Goal: Find specific page/section: Find specific page/section

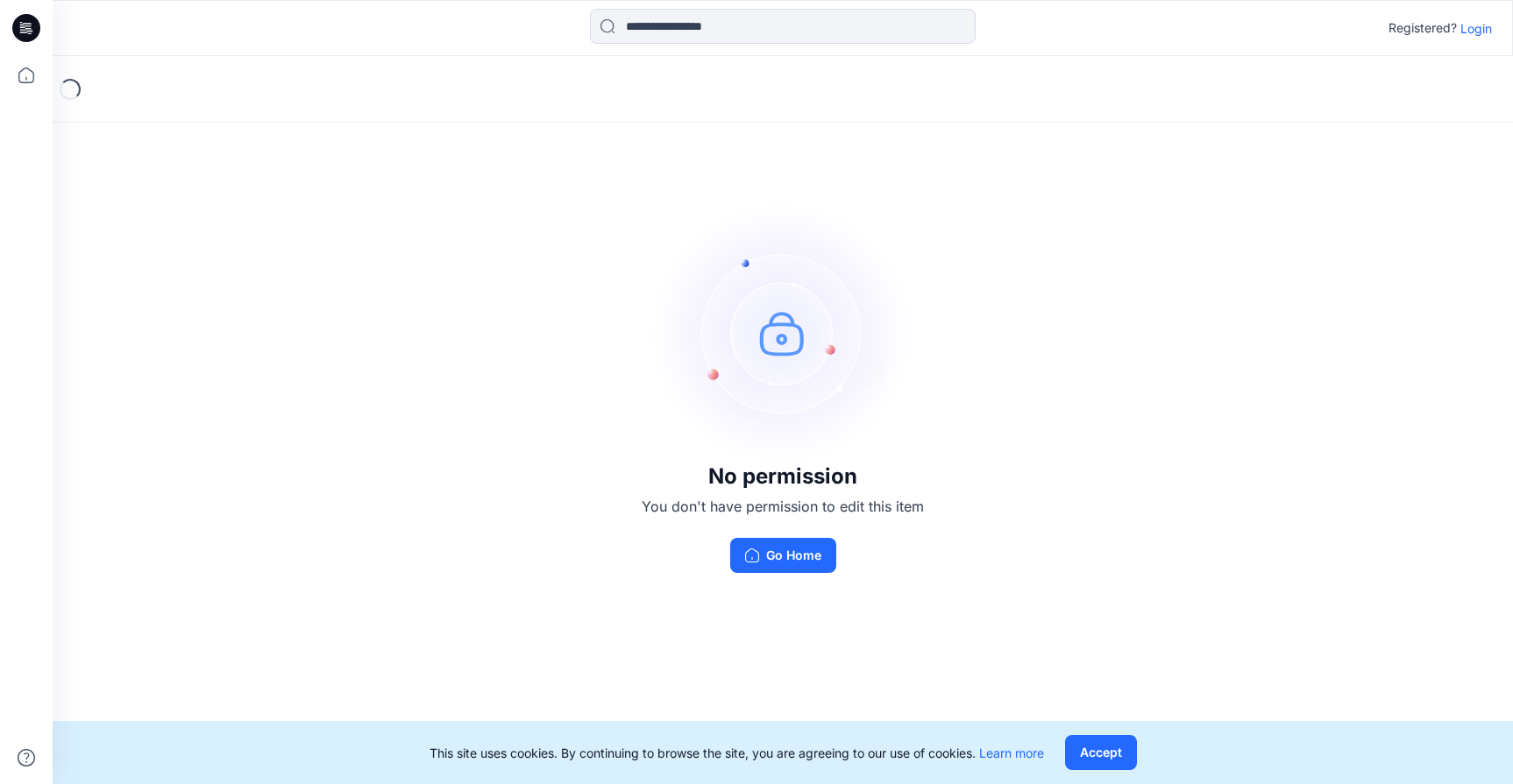
click at [1471, 26] on p "Login" at bounding box center [1476, 28] width 31 height 18
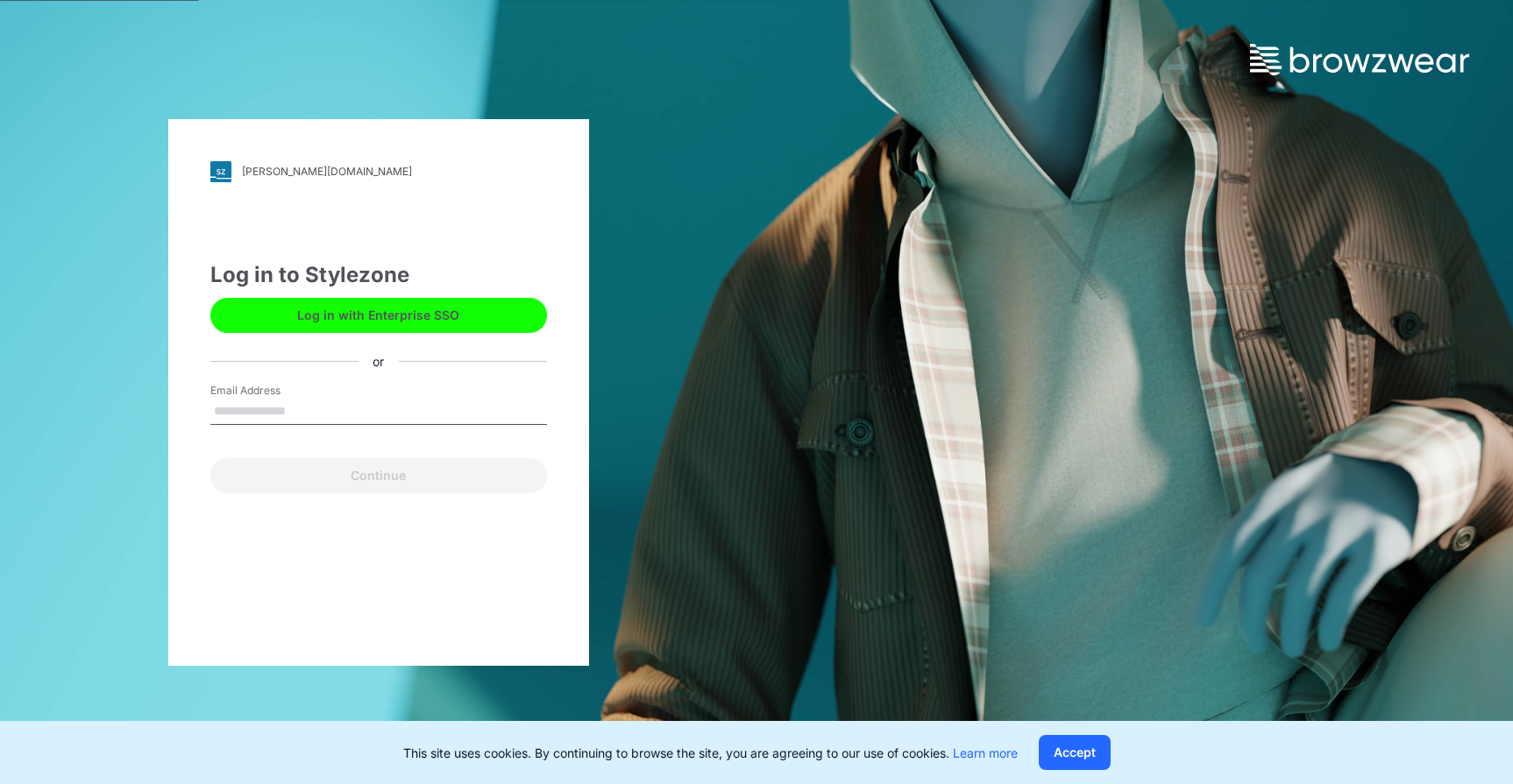
type input "**********"
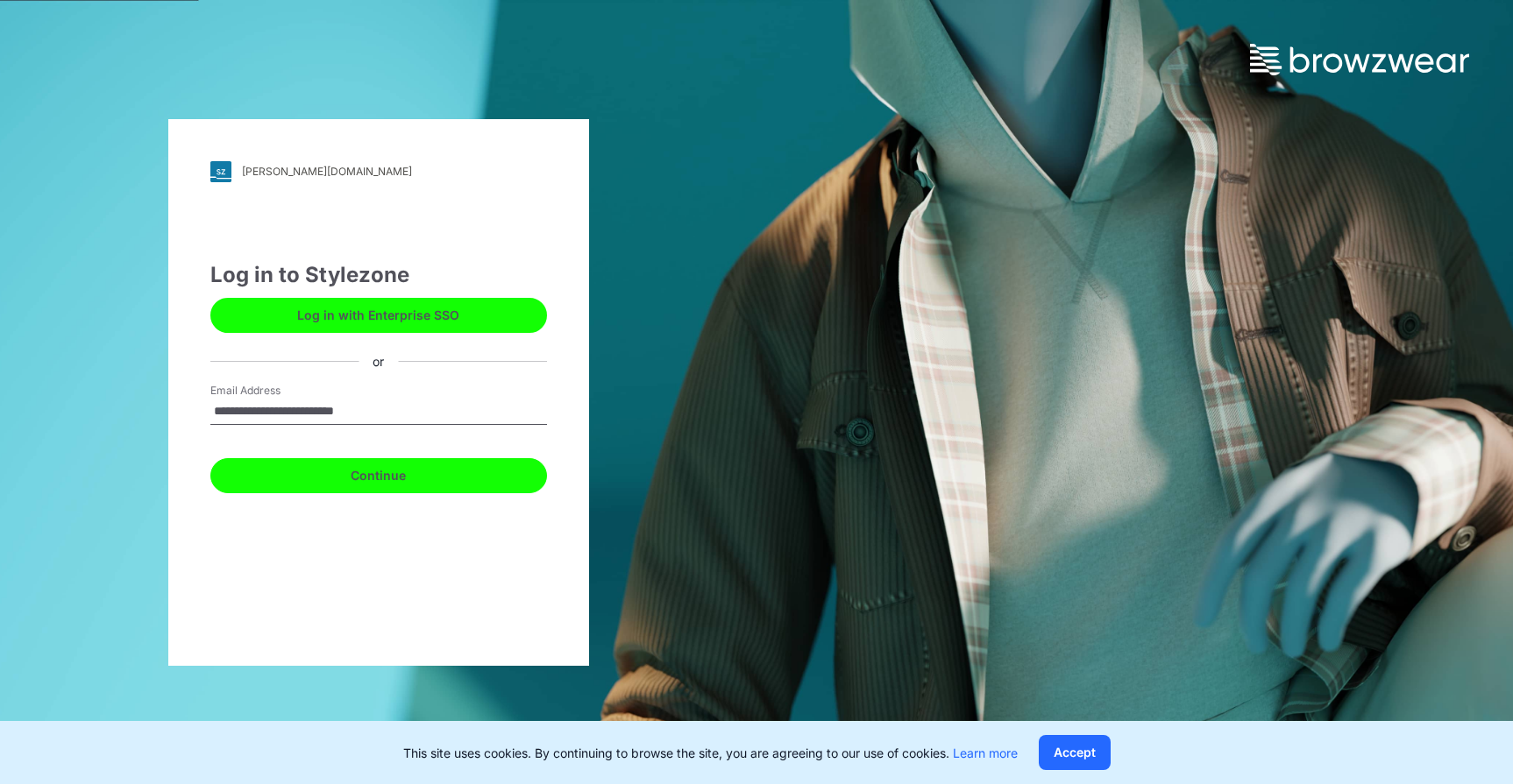
click at [380, 480] on button "Continue" at bounding box center [378, 475] width 337 height 35
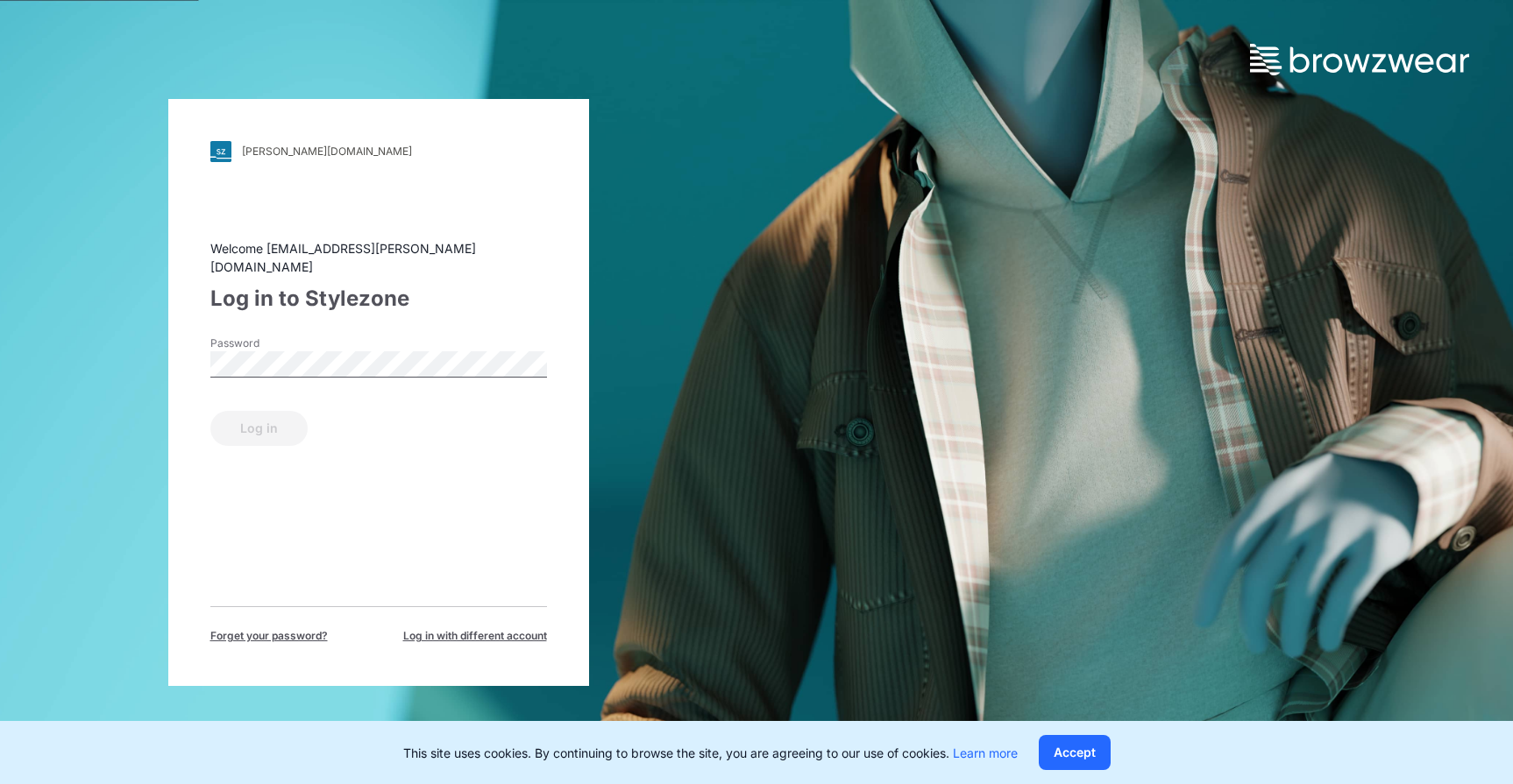
click at [341, 336] on div "Password" at bounding box center [378, 362] width 337 height 53
click at [252, 418] on button "Log in" at bounding box center [259, 428] width 97 height 35
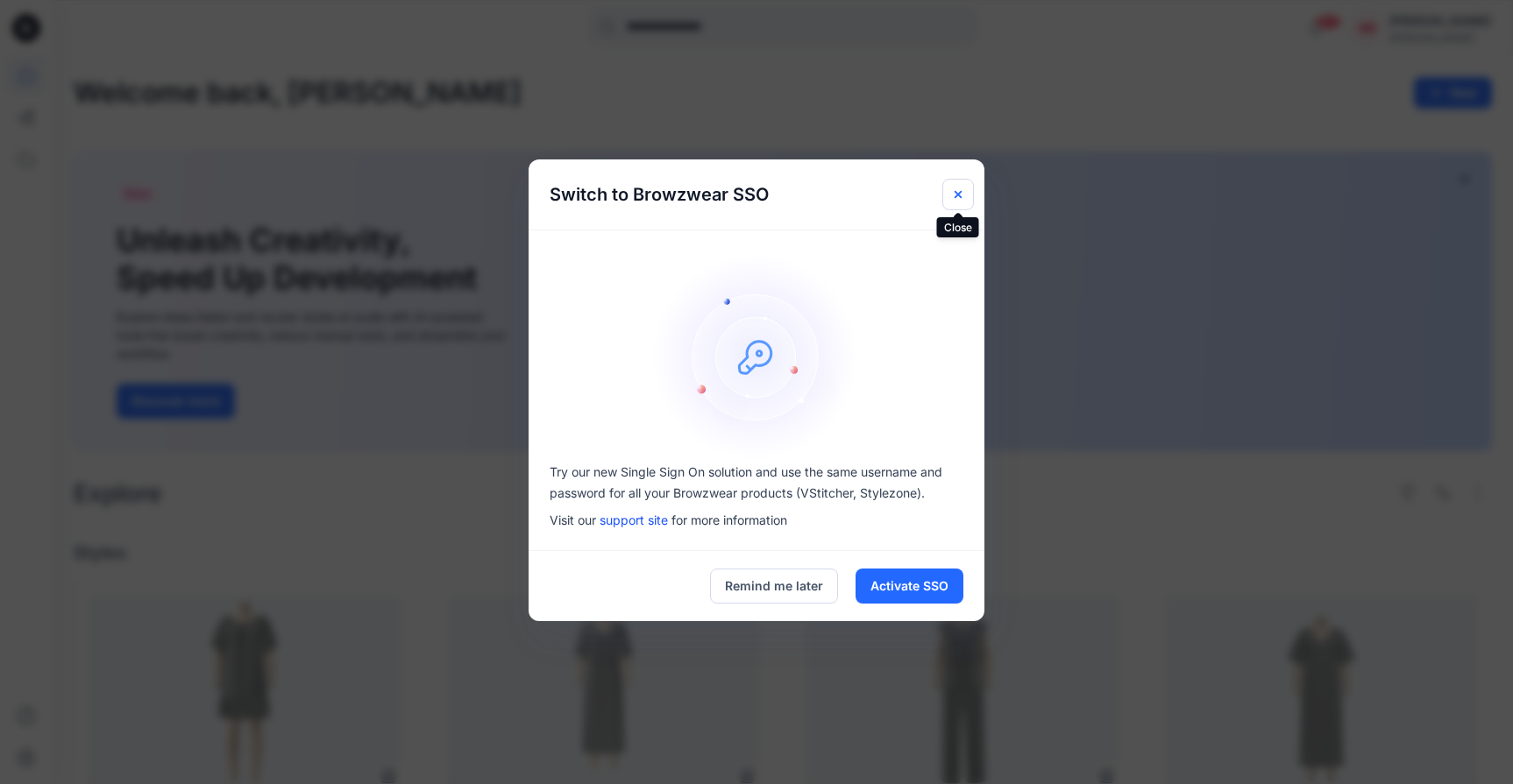
click at [960, 191] on icon "Close" at bounding box center [959, 195] width 7 height 7
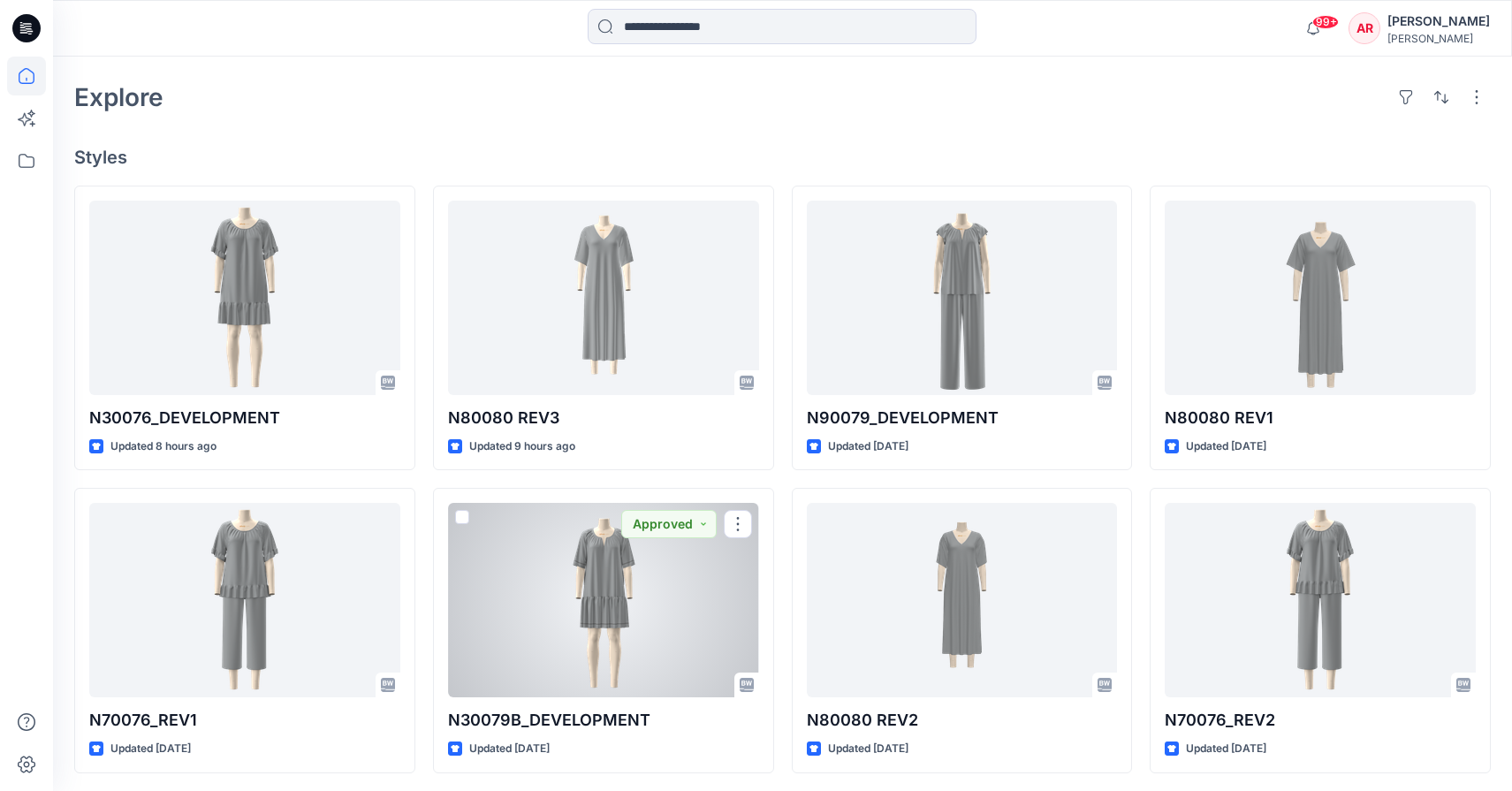
scroll to position [383, 0]
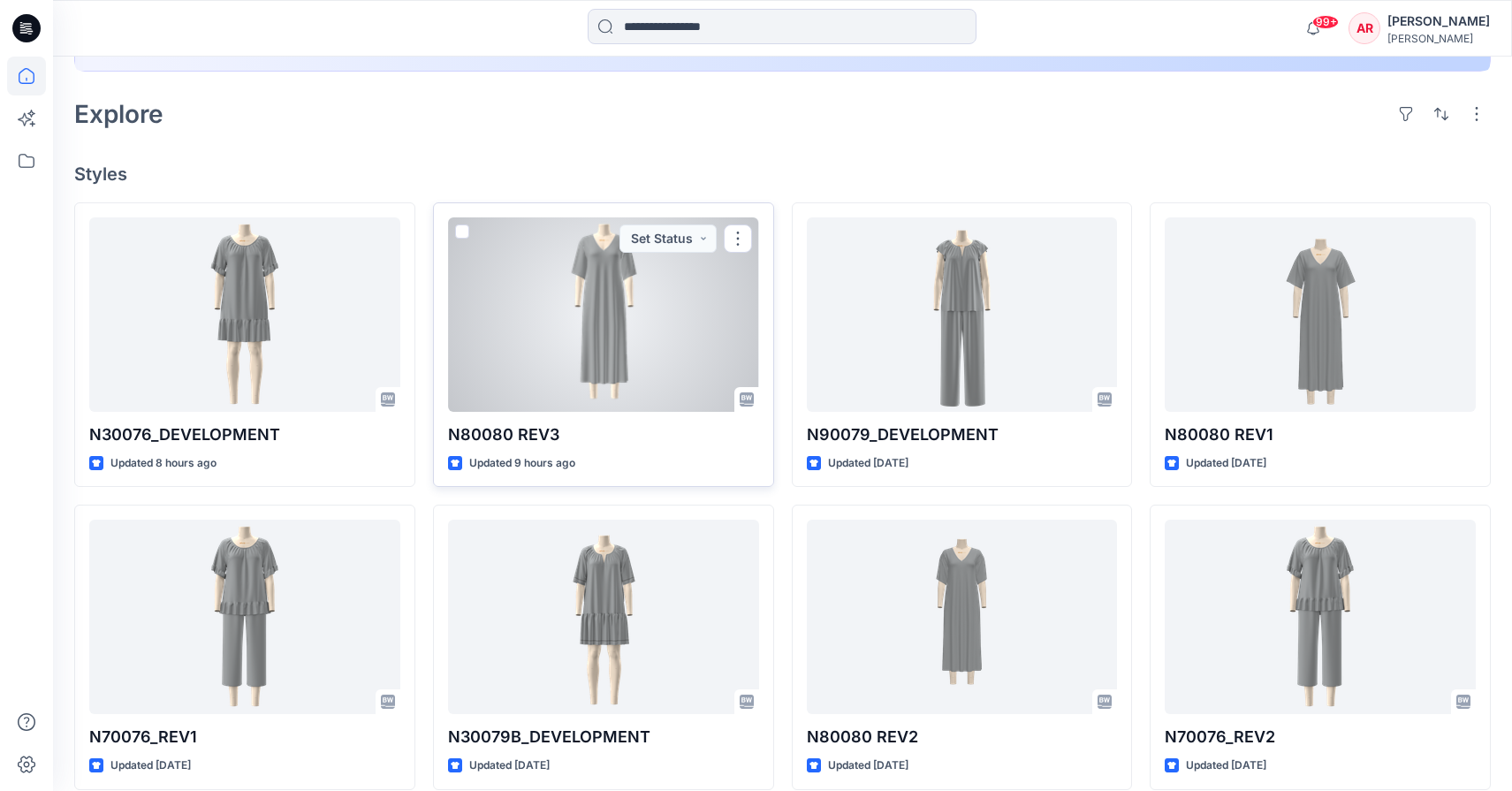
click at [611, 314] on div at bounding box center [603, 314] width 311 height 195
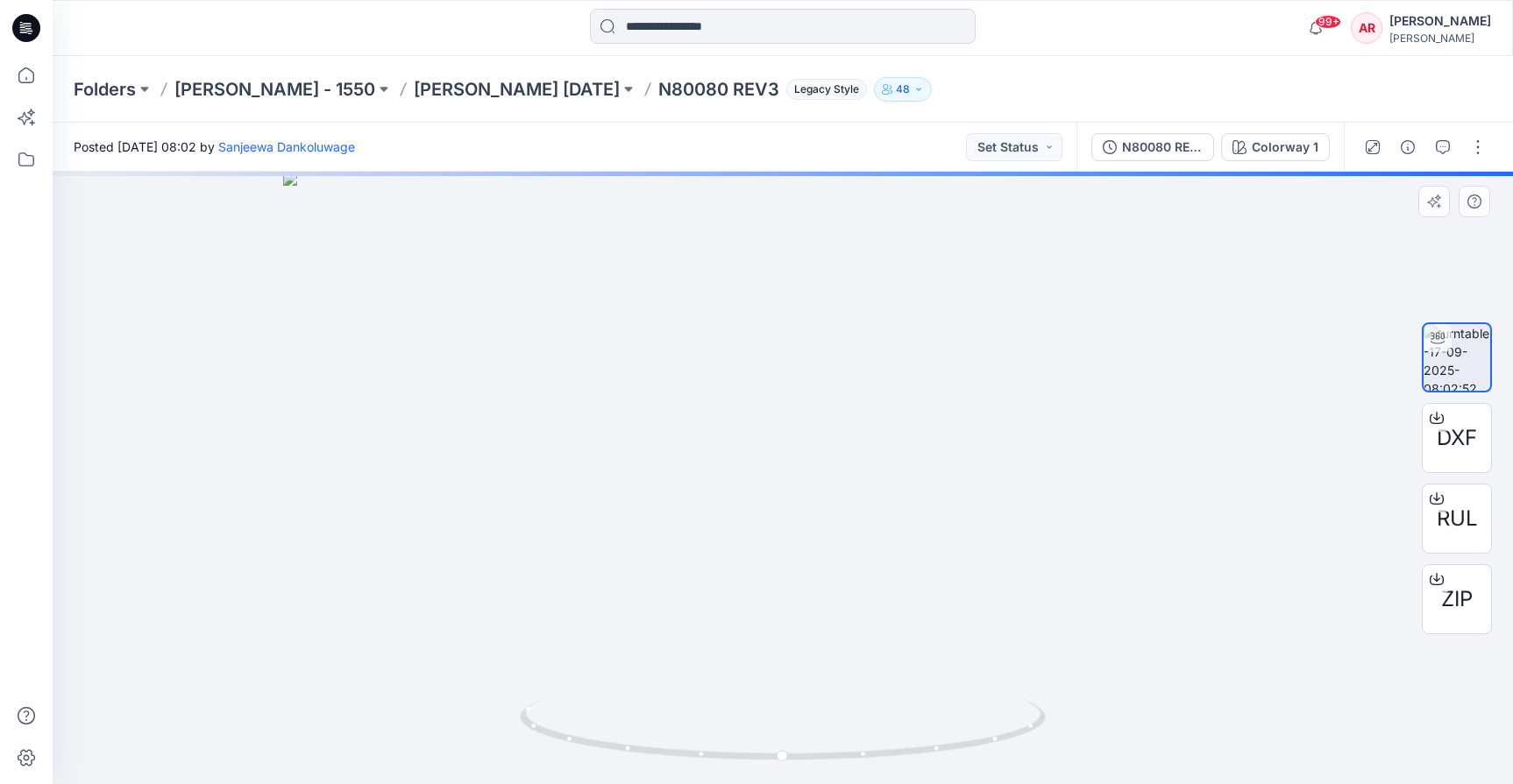
drag, startPoint x: 811, startPoint y: 318, endPoint x: 799, endPoint y: 560, distance: 242.3
click at [799, 560] on img at bounding box center [783, 478] width 1000 height 612
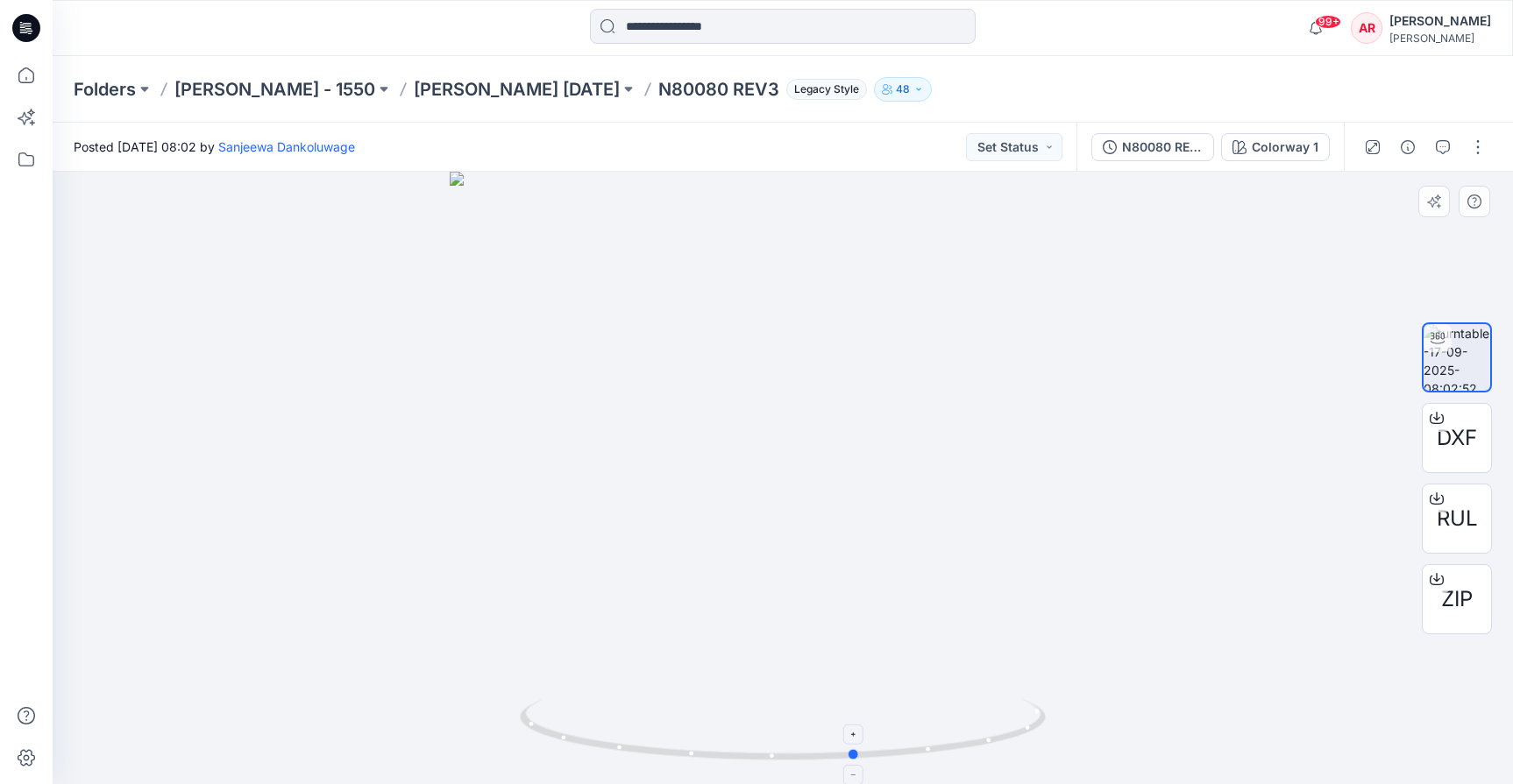
drag, startPoint x: 823, startPoint y: 754, endPoint x: 897, endPoint y: 732, distance: 77.2
click at [897, 732] on icon at bounding box center [785, 732] width 530 height 66
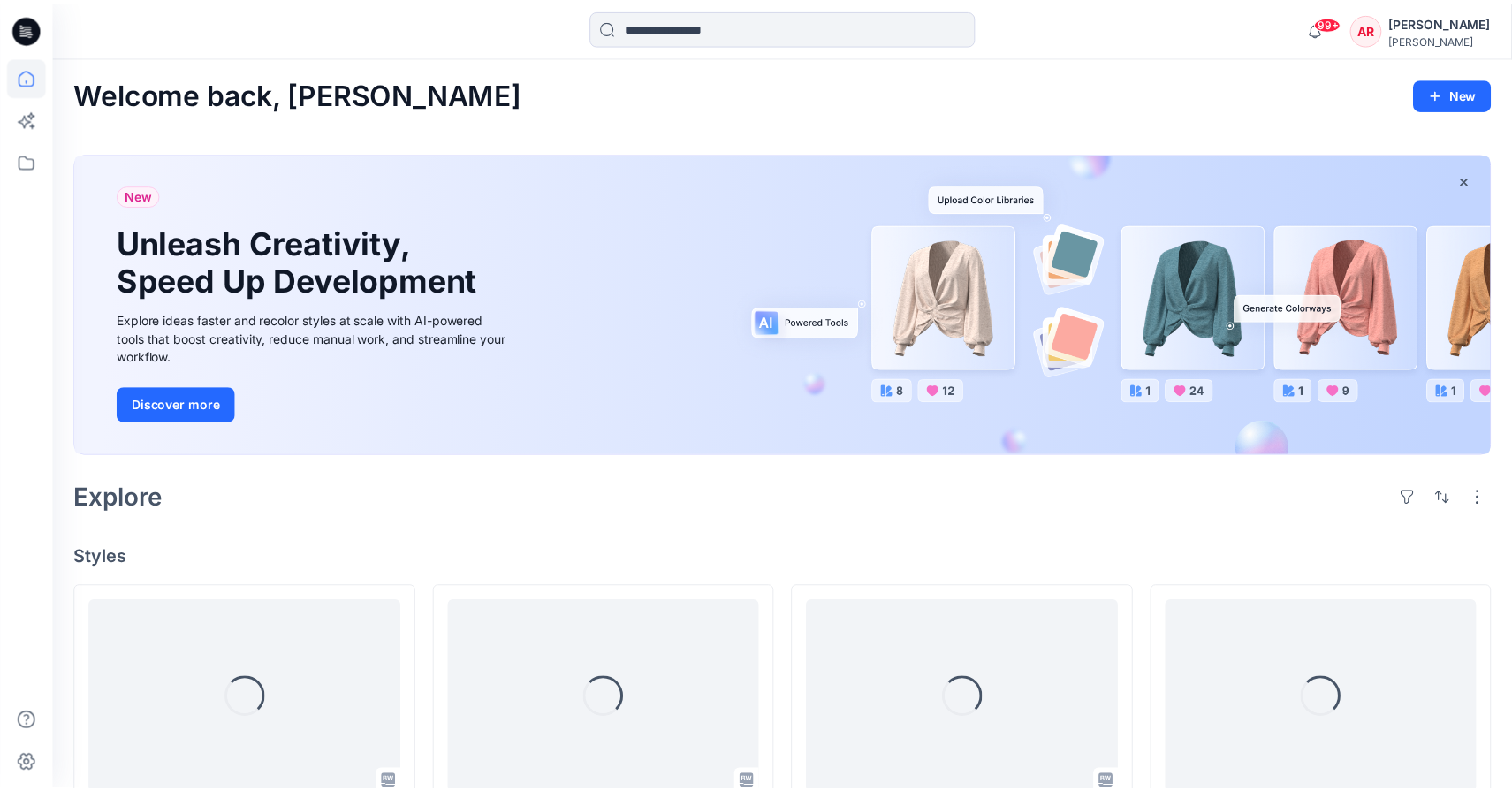
scroll to position [383, 0]
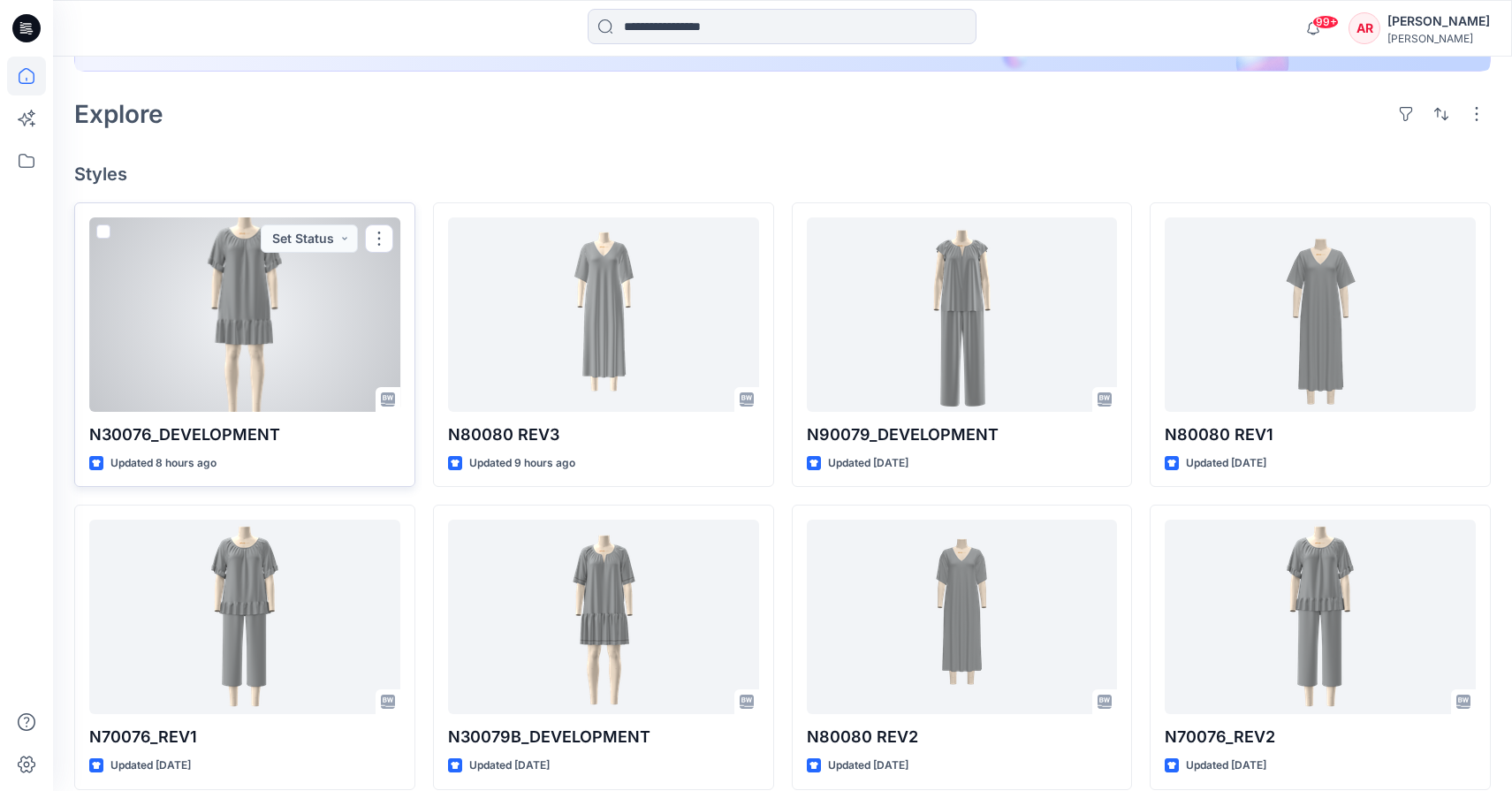
click at [256, 298] on div at bounding box center [245, 314] width 311 height 195
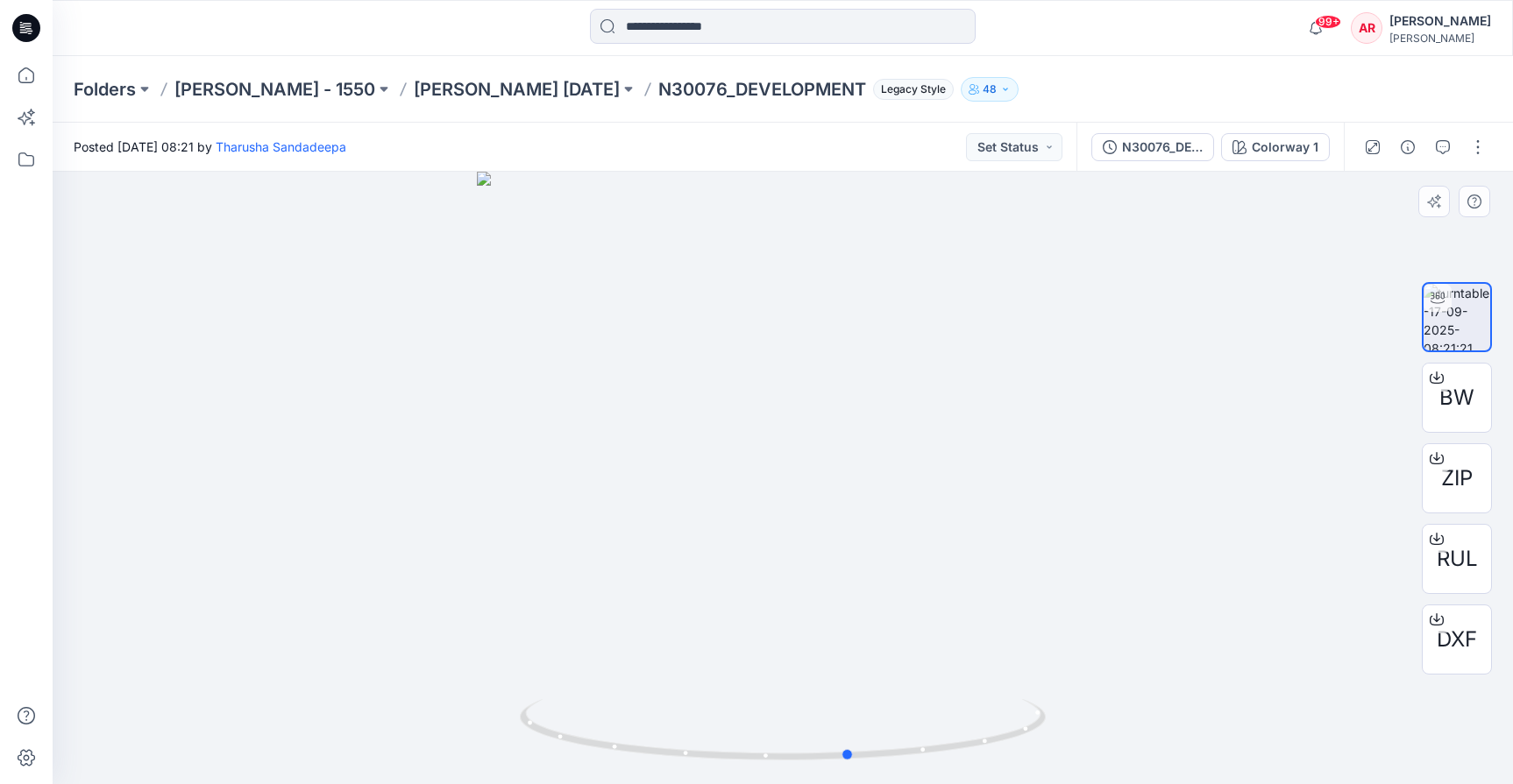
drag, startPoint x: 810, startPoint y: 762, endPoint x: 877, endPoint y: 768, distance: 67.3
click at [877, 768] on div at bounding box center [783, 478] width 1461 height 612
click at [476, 86] on p "[PERSON_NAME] [DATE]" at bounding box center [517, 89] width 206 height 24
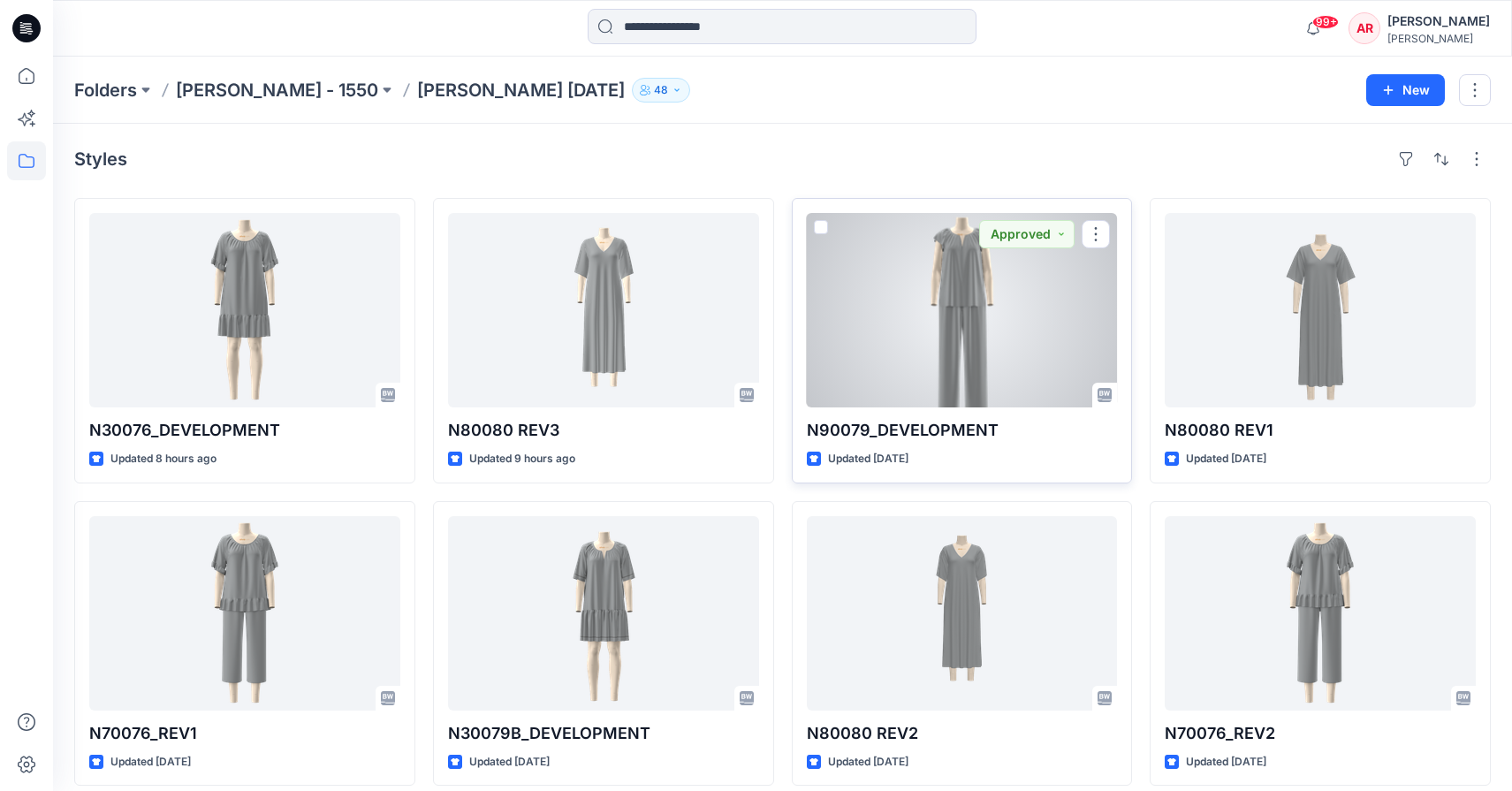
click at [959, 371] on div at bounding box center [962, 310] width 311 height 195
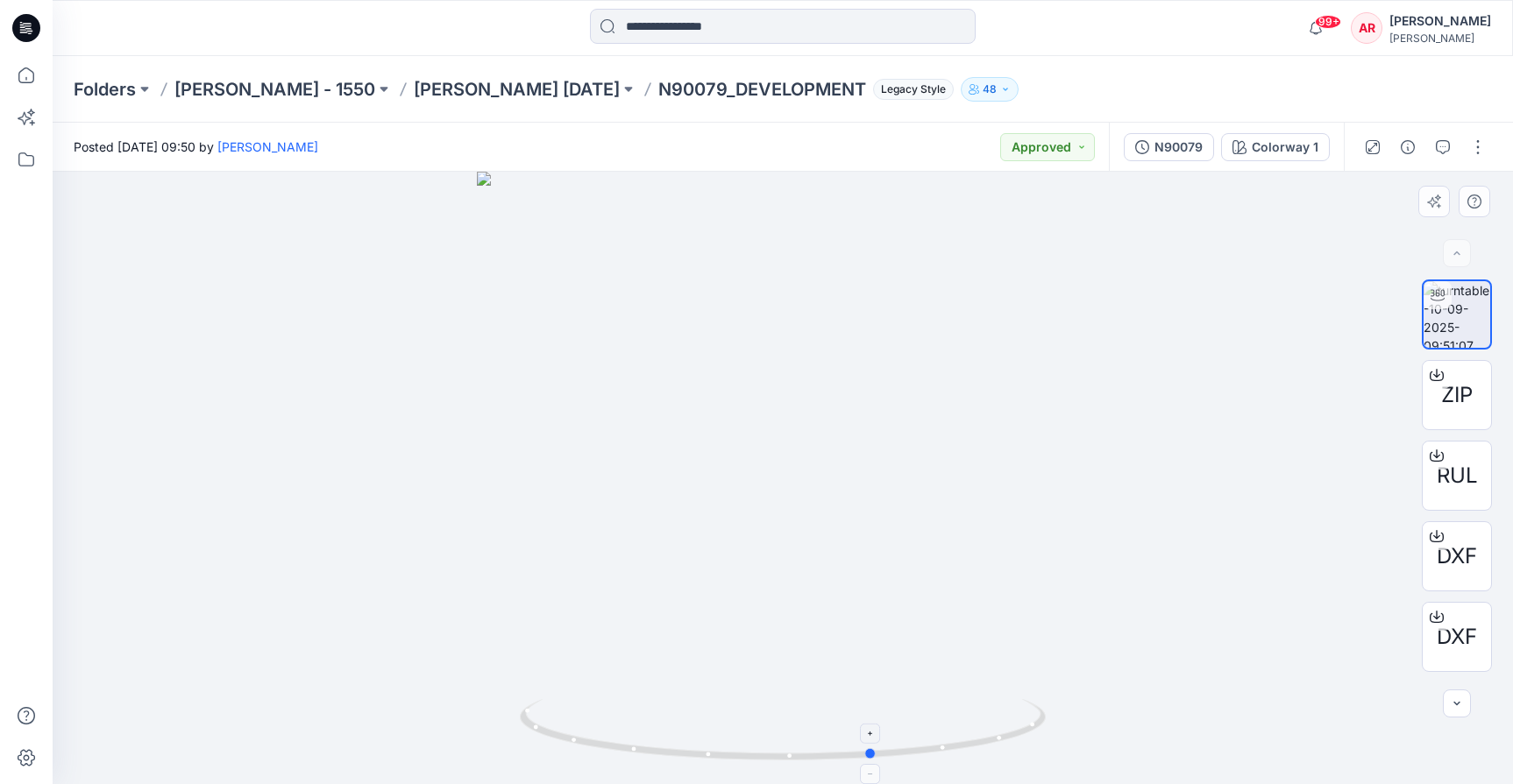
drag, startPoint x: 824, startPoint y: 754, endPoint x: 923, endPoint y: 713, distance: 107.2
click at [924, 714] on icon at bounding box center [785, 732] width 530 height 66
click at [445, 81] on p "[PERSON_NAME] [DATE]" at bounding box center [517, 89] width 206 height 24
